Goal: Task Accomplishment & Management: Use online tool/utility

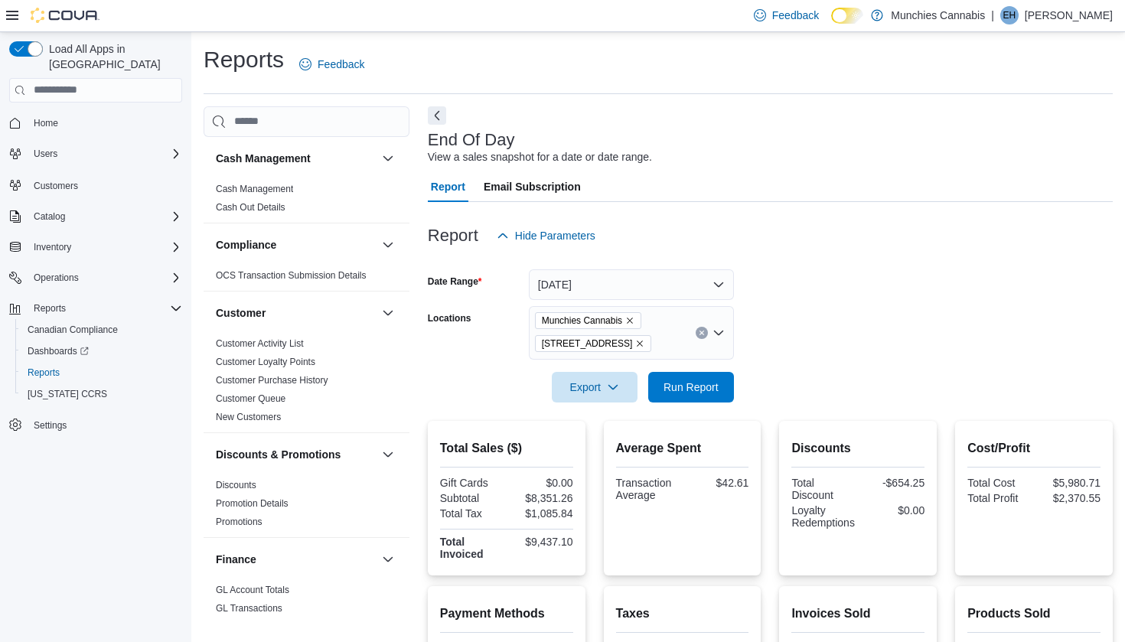
click at [940, 235] on div "Report Hide Parameters" at bounding box center [770, 235] width 685 height 31
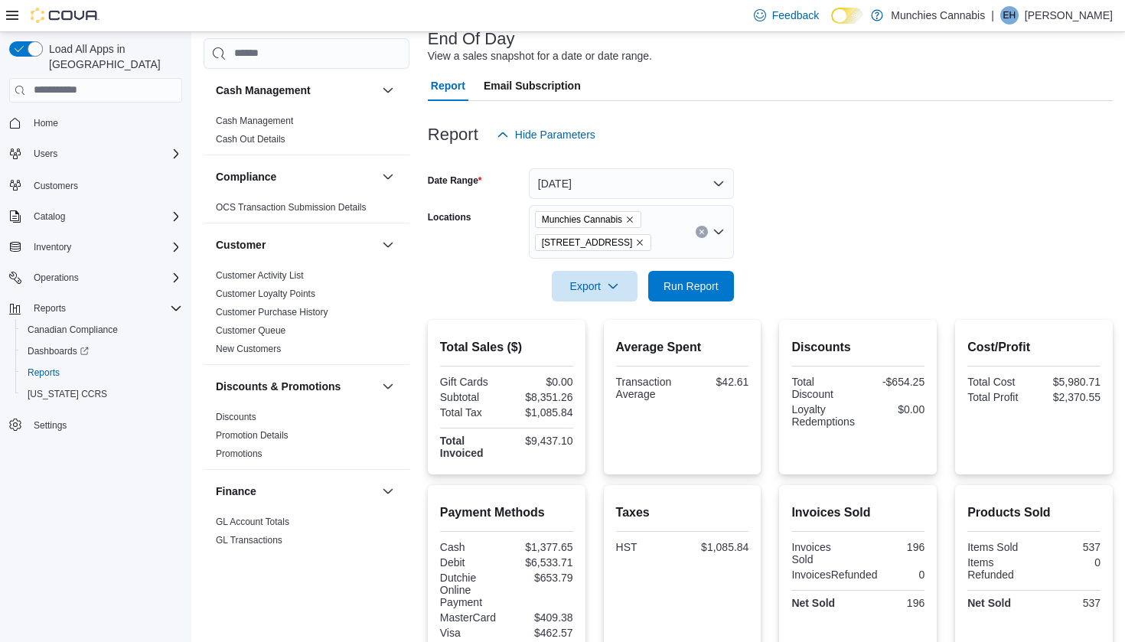
scroll to position [103, 0]
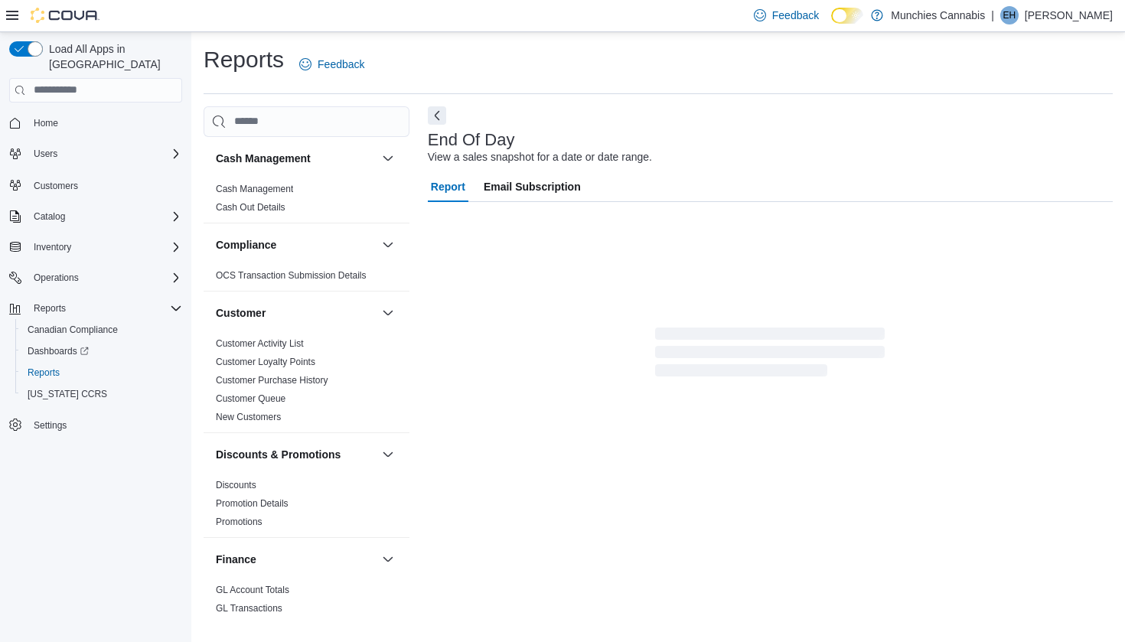
scroll to position [34, 0]
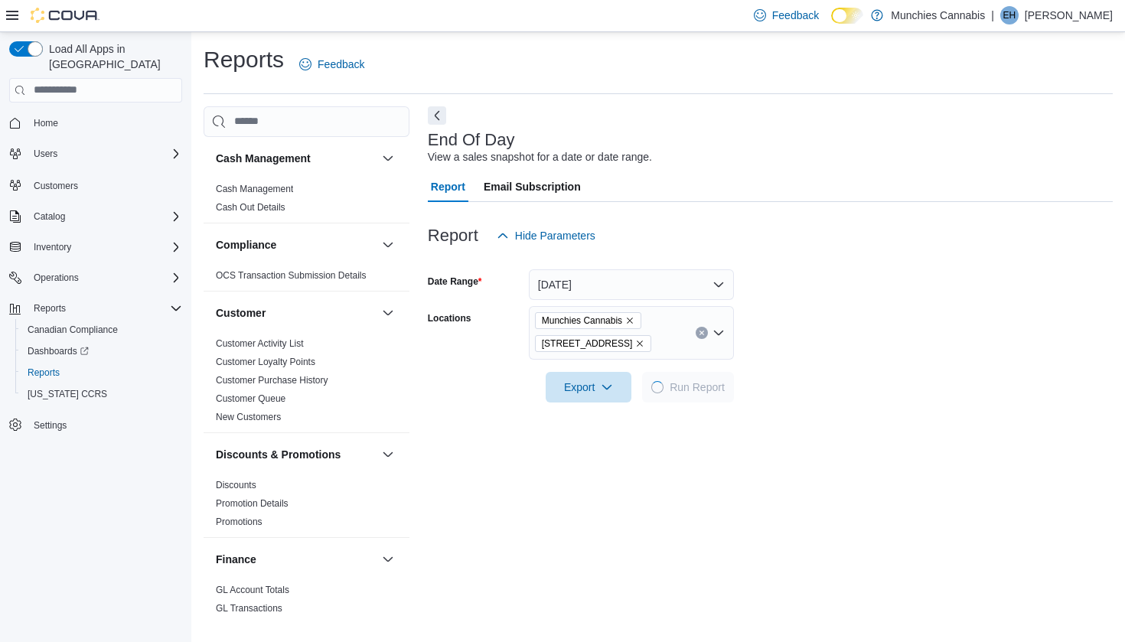
scroll to position [34, 0]
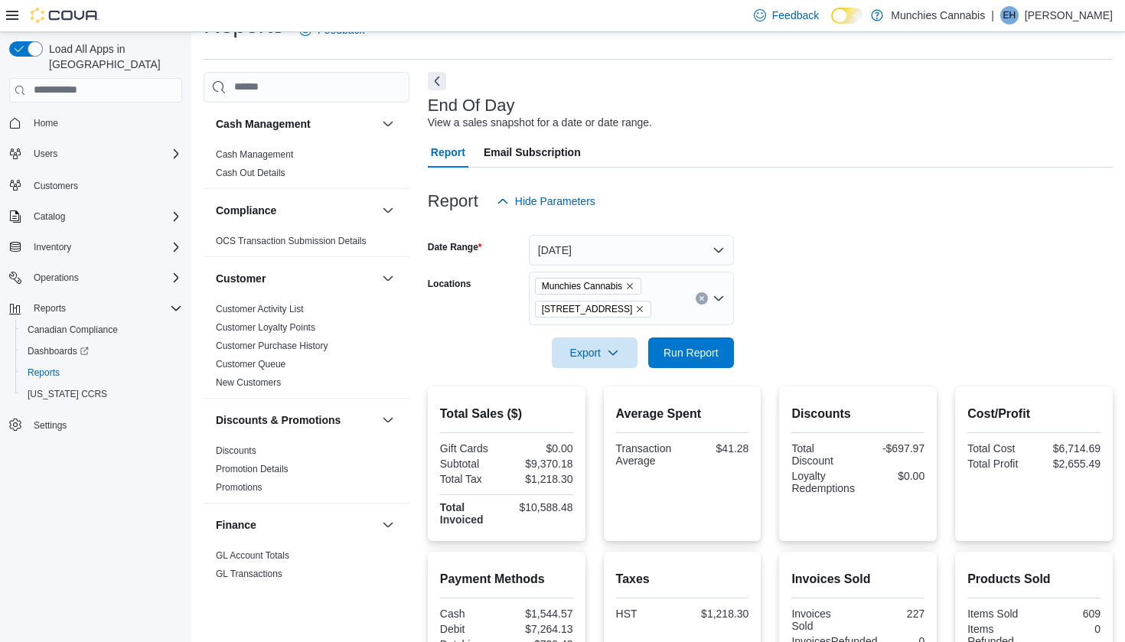
click at [719, 251] on button "[DATE]" at bounding box center [631, 250] width 205 height 31
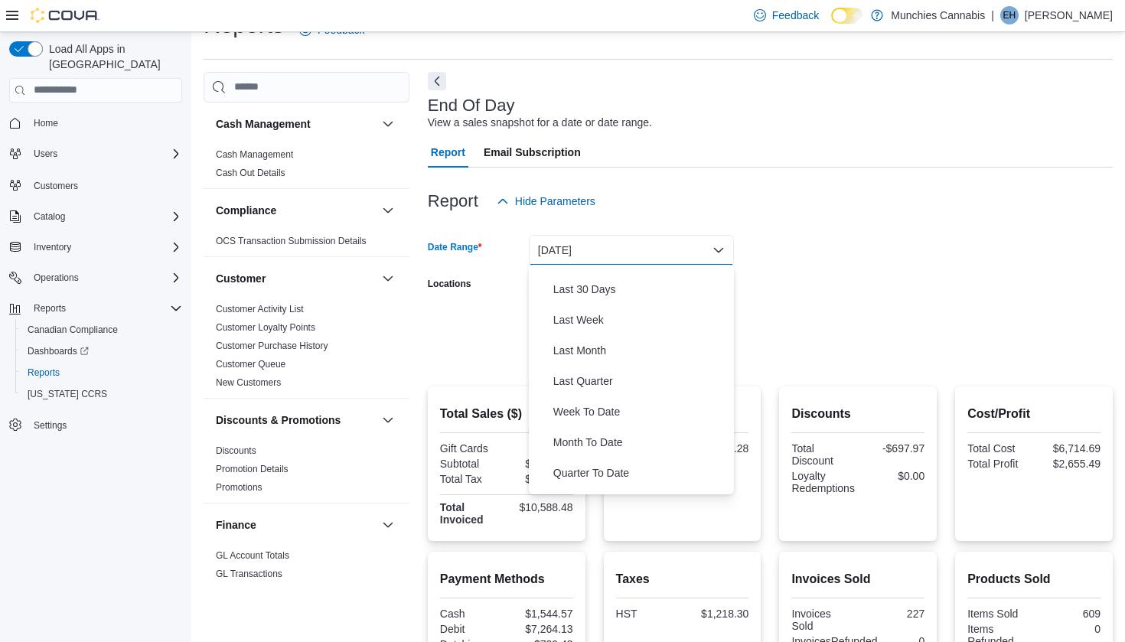
scroll to position [230, 0]
click at [632, 419] on span "Month To Date" at bounding box center [640, 418] width 174 height 18
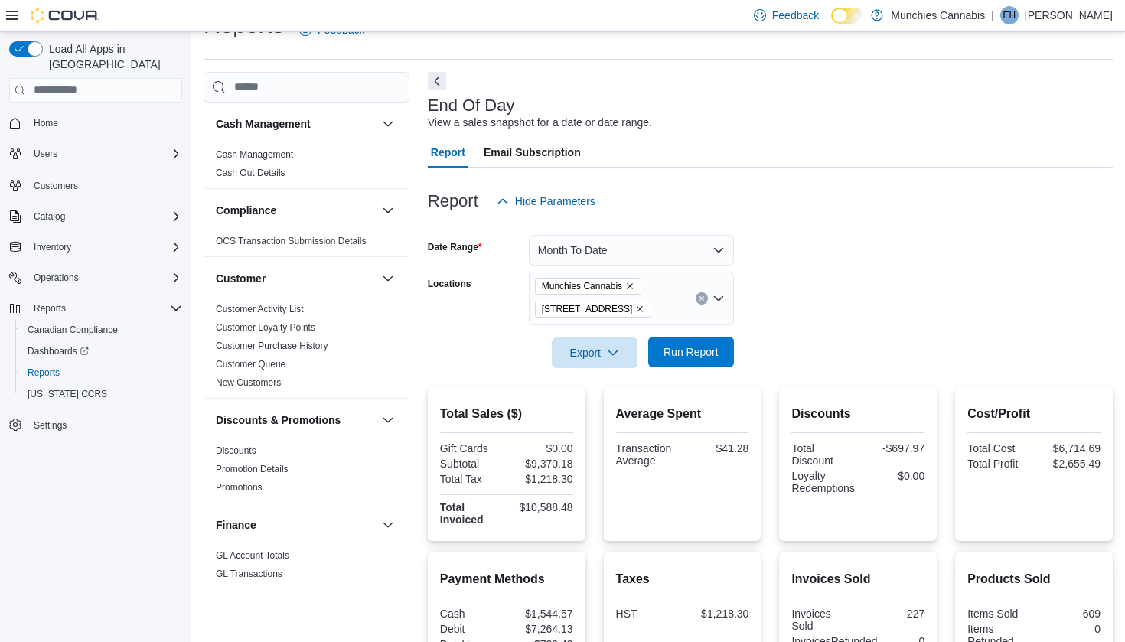
click at [692, 357] on span "Run Report" at bounding box center [690, 351] width 55 height 15
